Goal: Check status

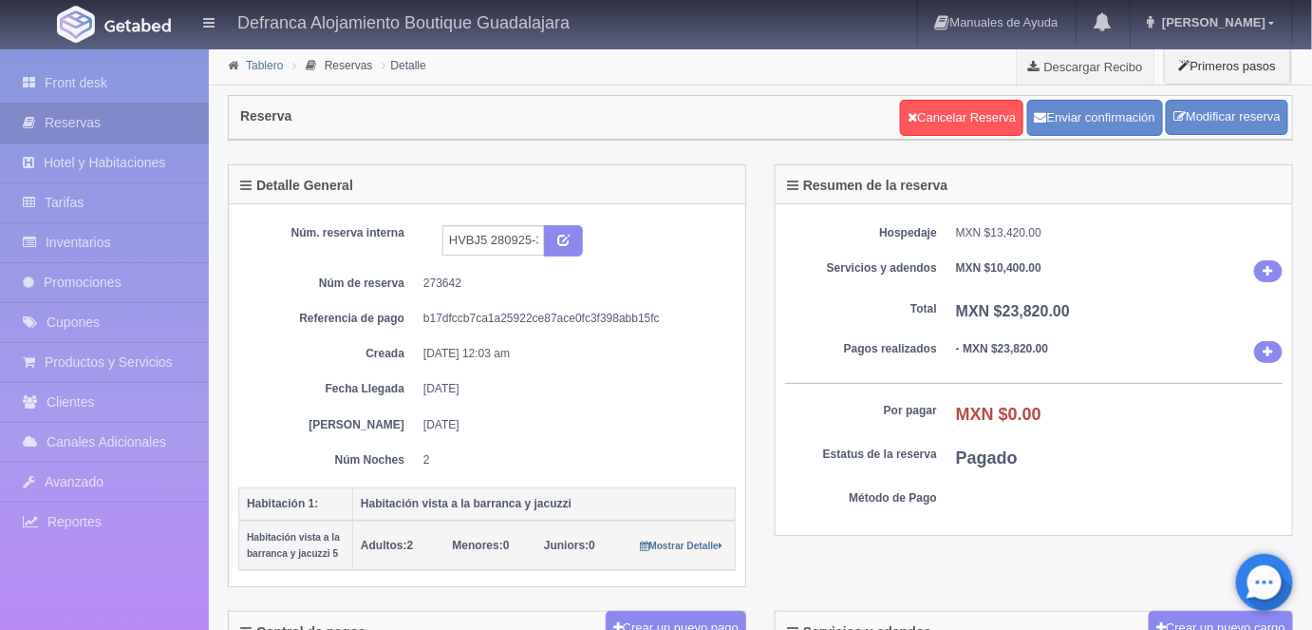
click at [266, 68] on link "Tablero" at bounding box center [264, 65] width 37 height 13
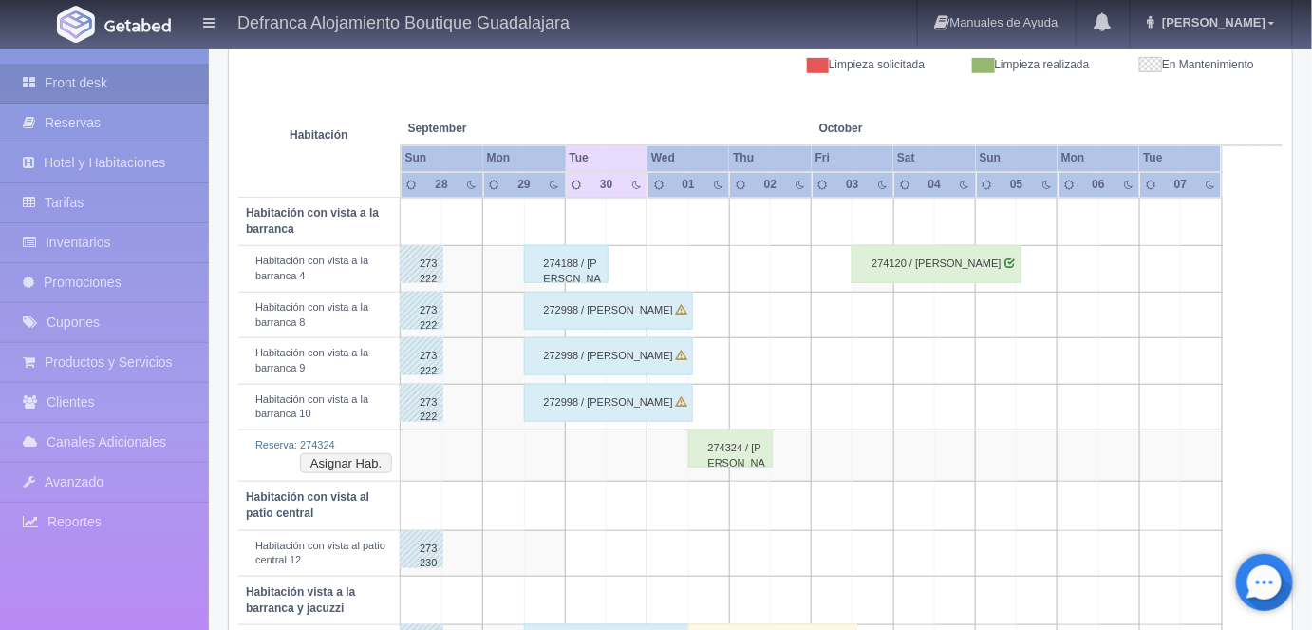
scroll to position [284, 0]
click at [577, 254] on div "274188 / [PERSON_NAME] Y/O [PERSON_NAME]" at bounding box center [566, 263] width 85 height 38
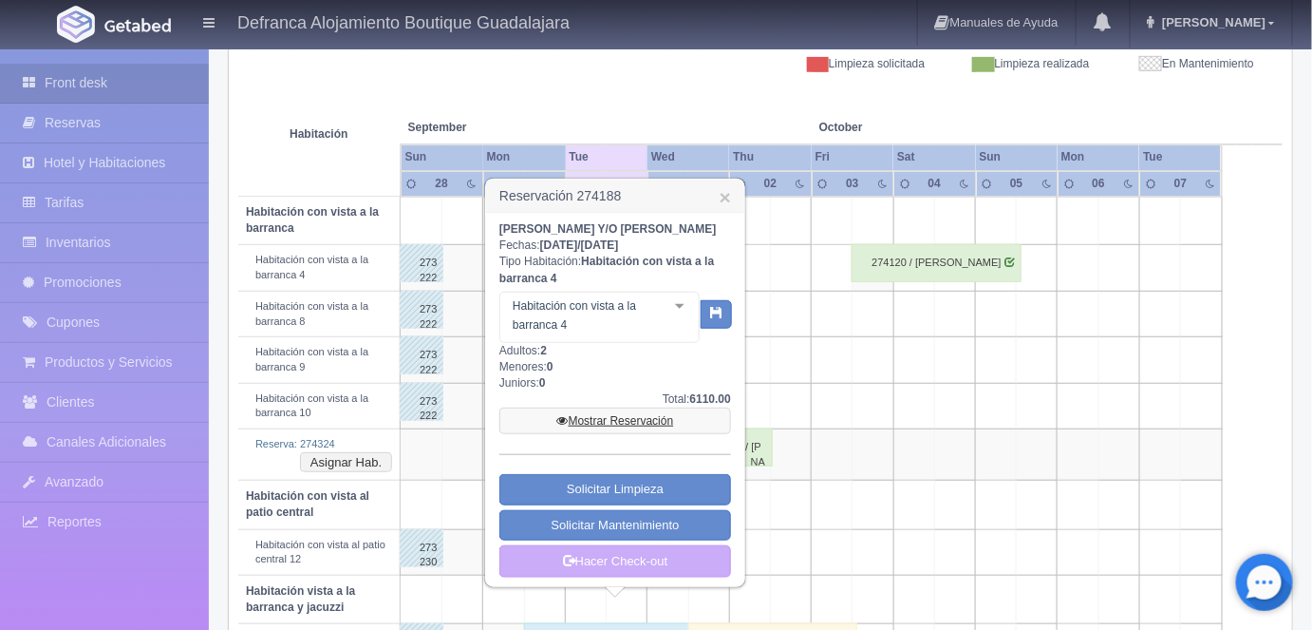
click at [625, 434] on link "Mostrar Reservación" at bounding box center [616, 420] width 232 height 27
